Goal: Contribute content

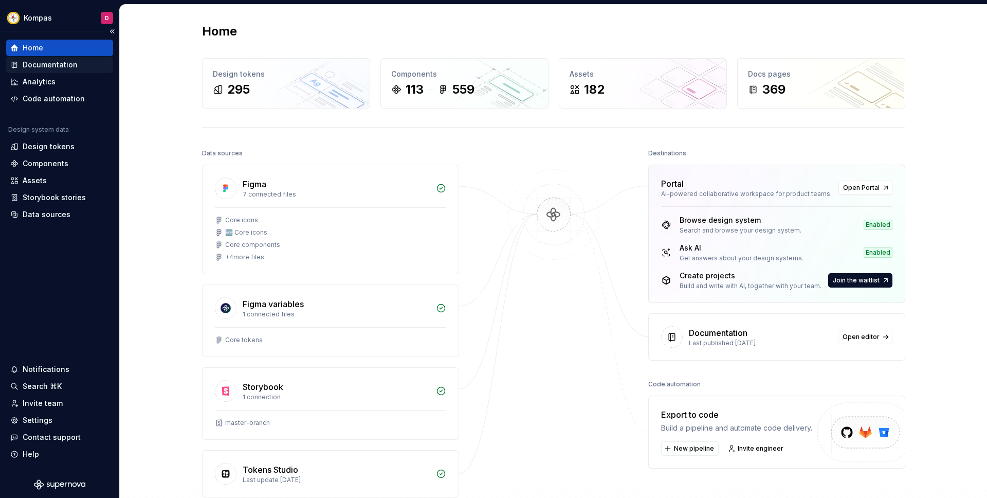
click at [77, 72] on div "Documentation" at bounding box center [59, 65] width 107 height 16
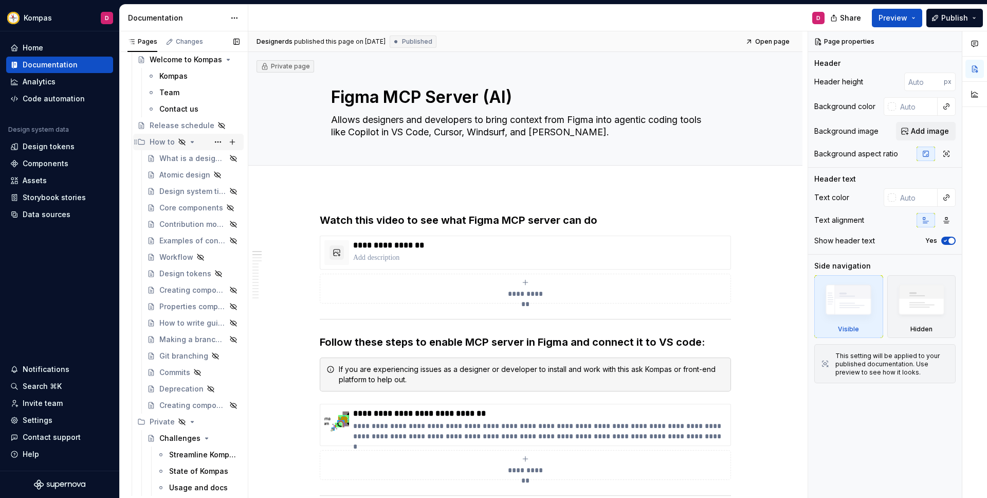
scroll to position [76, 0]
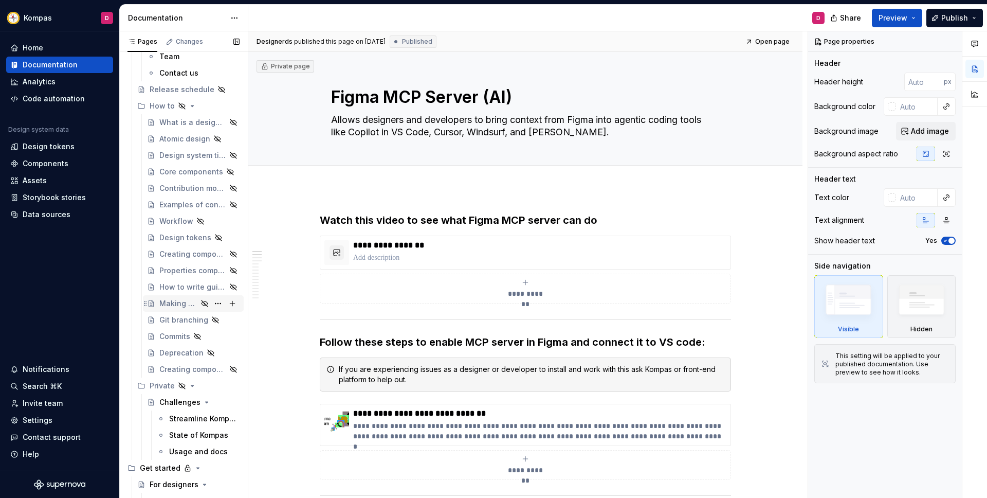
click at [181, 300] on div "Making a branch in [GEOGRAPHIC_DATA]" at bounding box center [178, 303] width 38 height 10
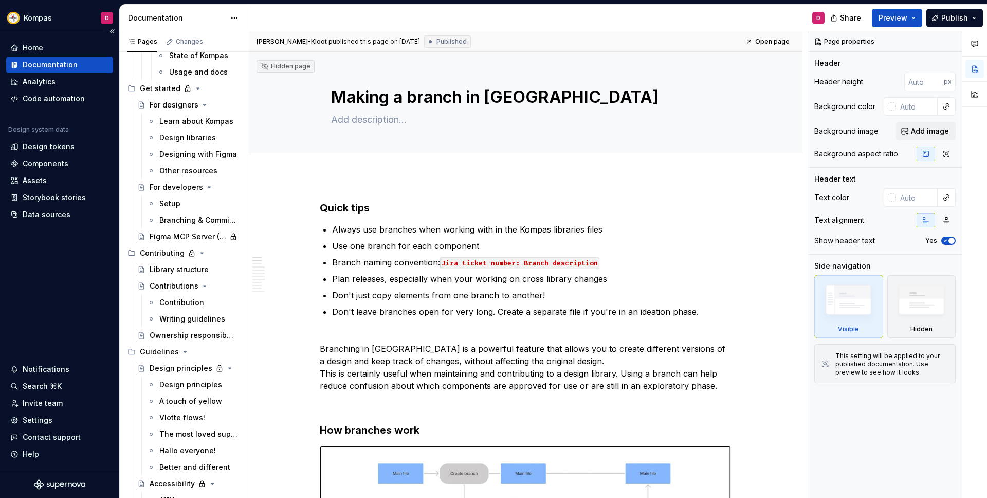
scroll to position [470, 0]
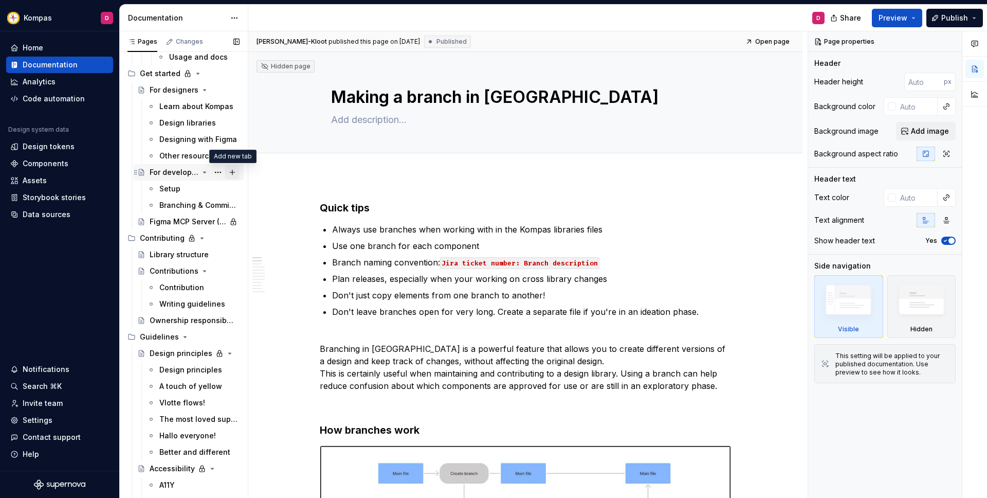
click at [231, 172] on button "Page tree" at bounding box center [232, 172] width 14 height 14
type textarea "*"
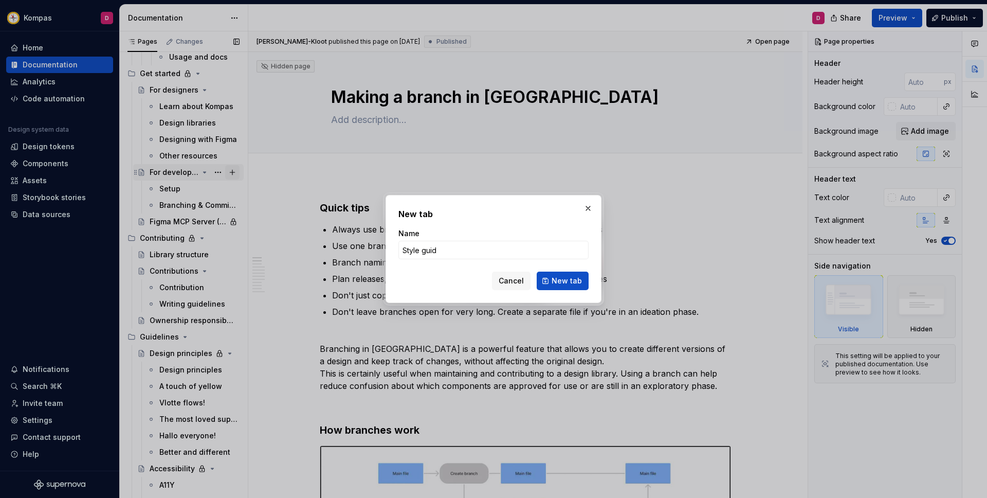
type input "Style guide"
click at [556, 282] on span "New tab" at bounding box center [567, 281] width 30 height 10
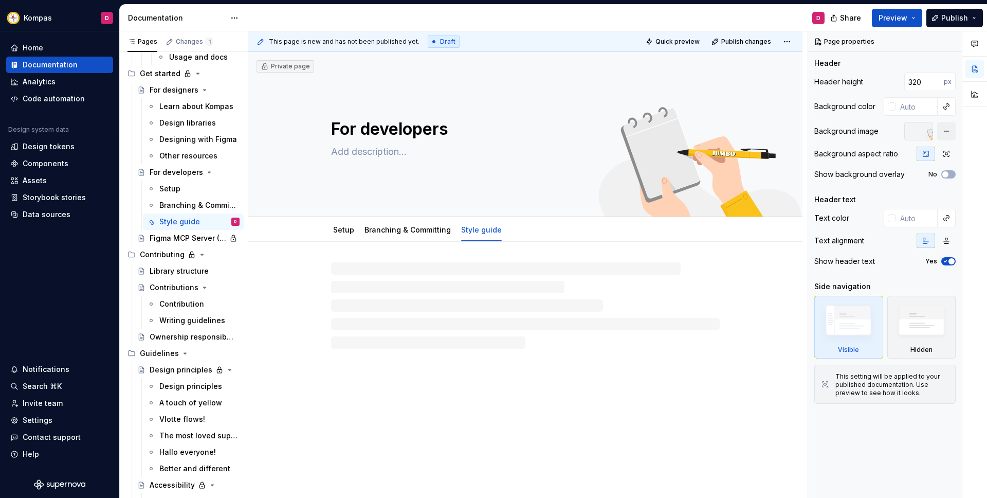
type textarea "*"
click at [382, 271] on p at bounding box center [525, 272] width 411 height 12
click at [353, 292] on div at bounding box center [525, 285] width 411 height 39
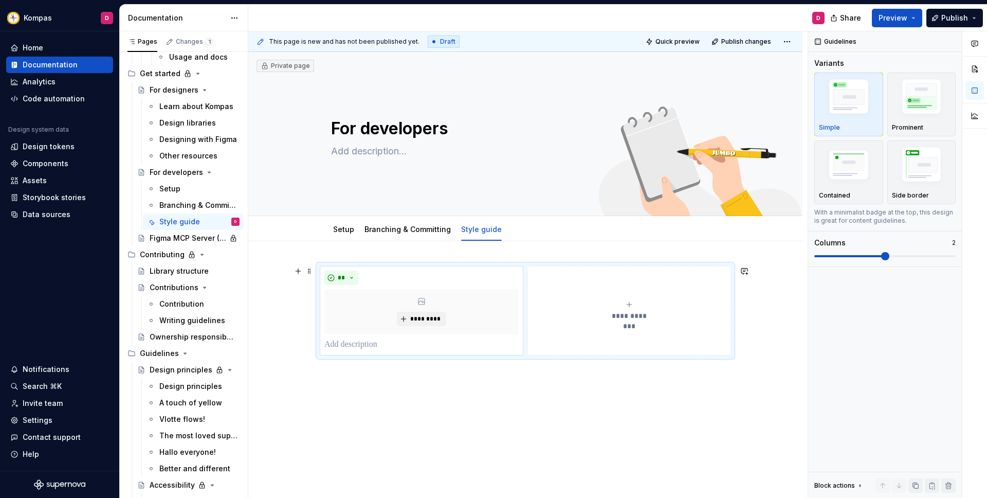
scroll to position [1, 0]
click at [374, 313] on div "*********" at bounding box center [421, 310] width 194 height 45
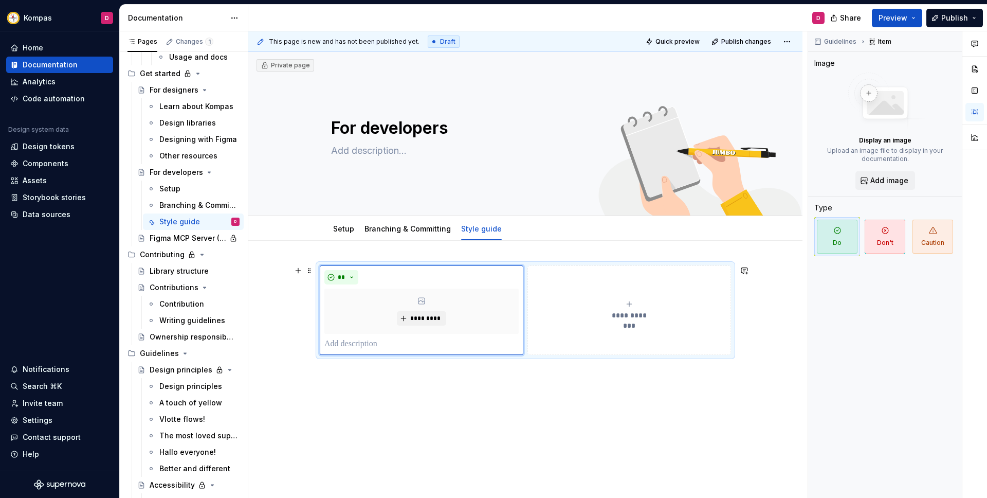
click at [359, 348] on p at bounding box center [421, 344] width 194 height 12
click at [335, 393] on div "**********" at bounding box center [525, 379] width 554 height 276
click at [351, 386] on div "**********" at bounding box center [525, 379] width 554 height 276
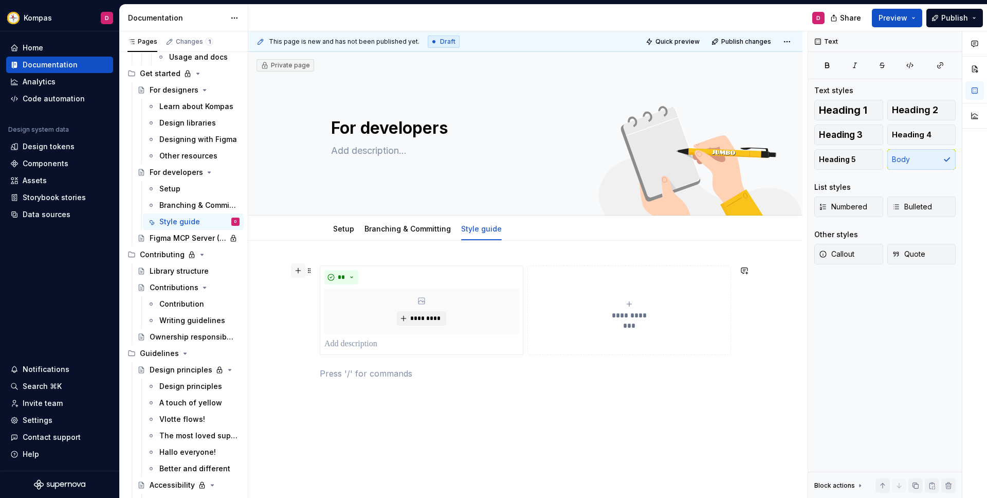
click at [300, 273] on button "button" at bounding box center [298, 270] width 14 height 14
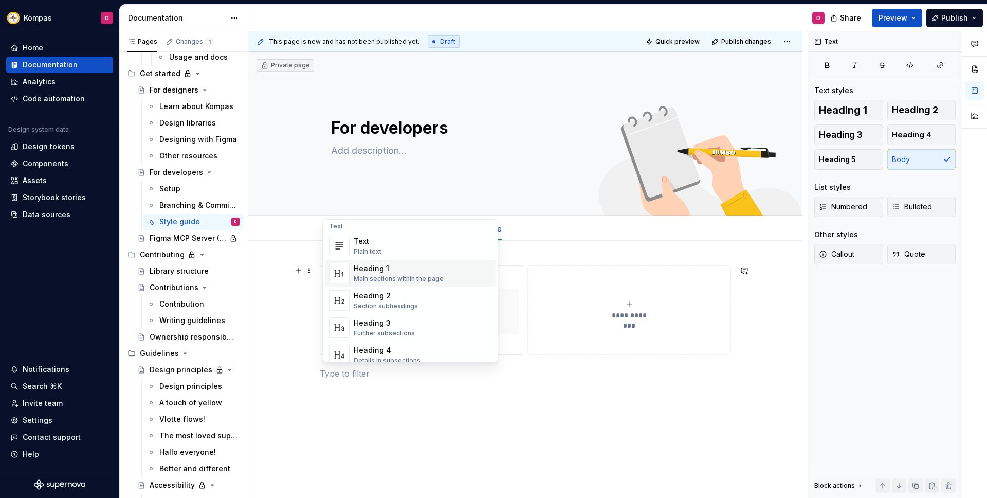
scroll to position [2, 0]
click at [411, 247] on div "Text Plain text" at bounding box center [423, 247] width 138 height 21
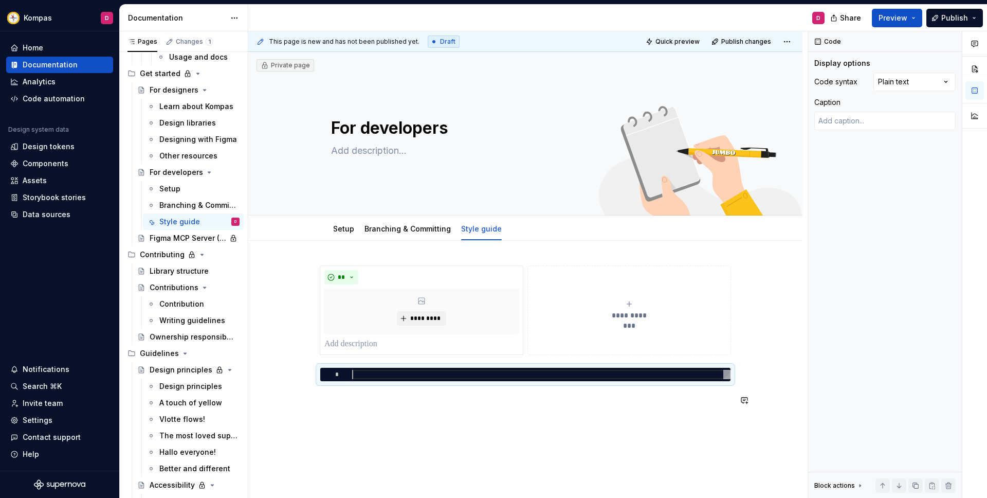
scroll to position [0, 0]
type textarea "*"
